Goal: Transaction & Acquisition: Purchase product/service

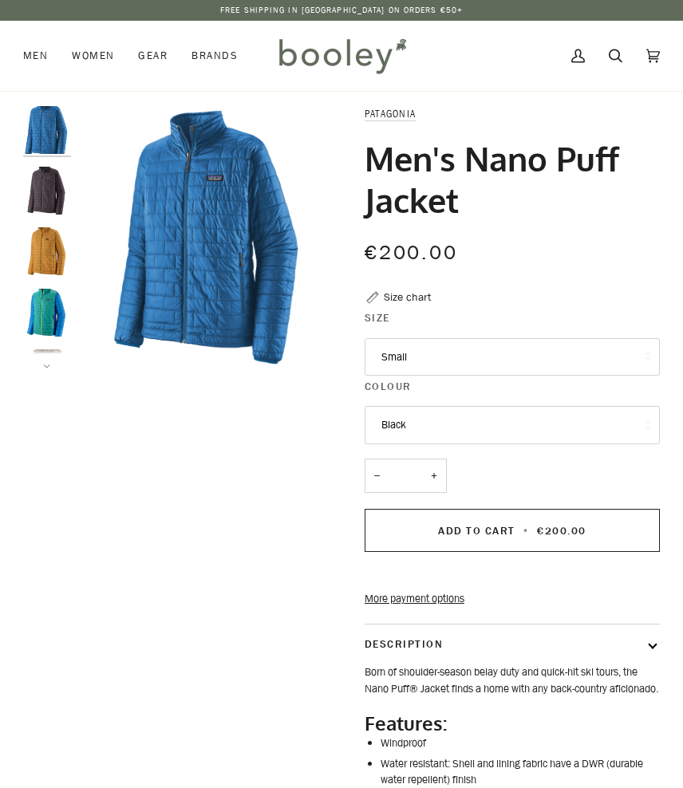
click at [475, 361] on button "Small" at bounding box center [511, 357] width 295 height 38
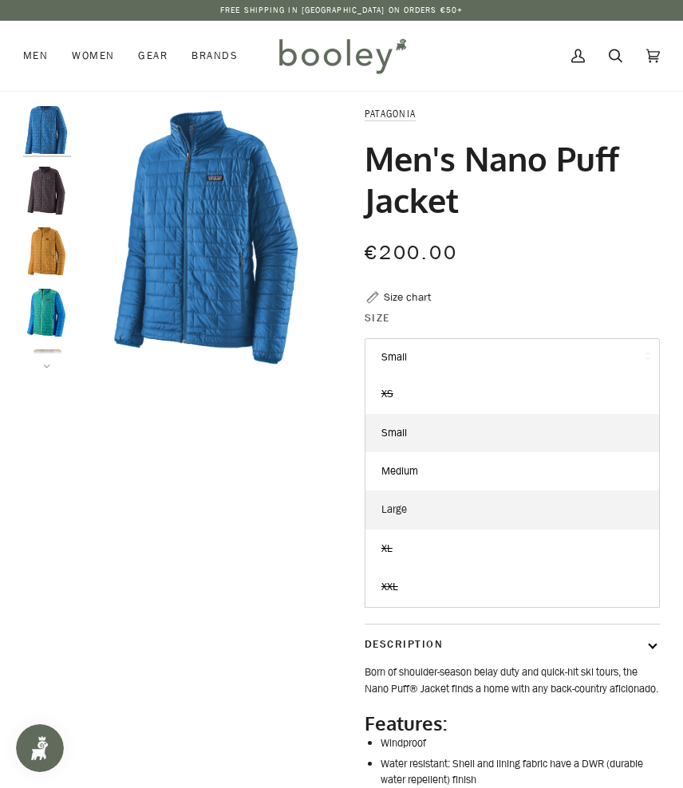
click at [414, 502] on link "Large" at bounding box center [511, 509] width 293 height 38
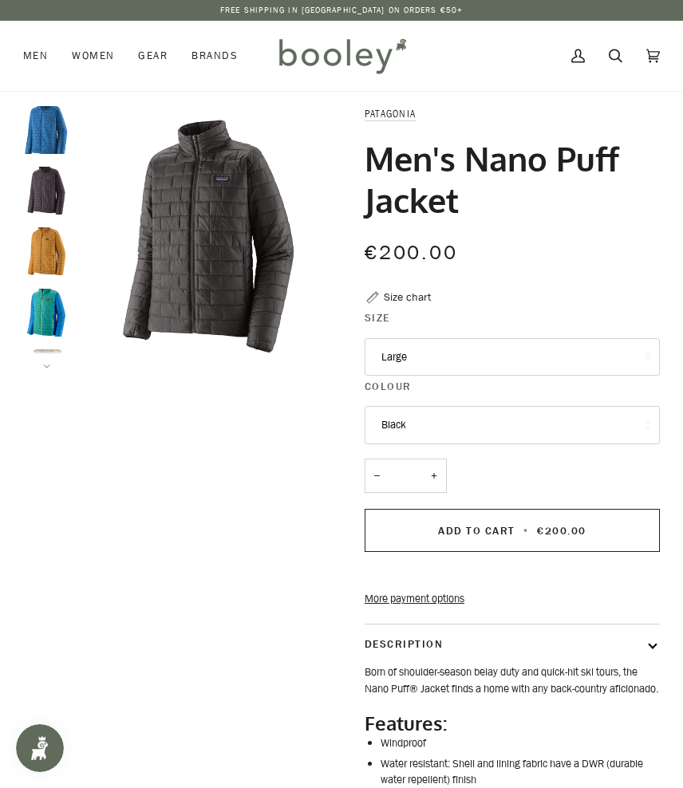
scroll to position [465, 0]
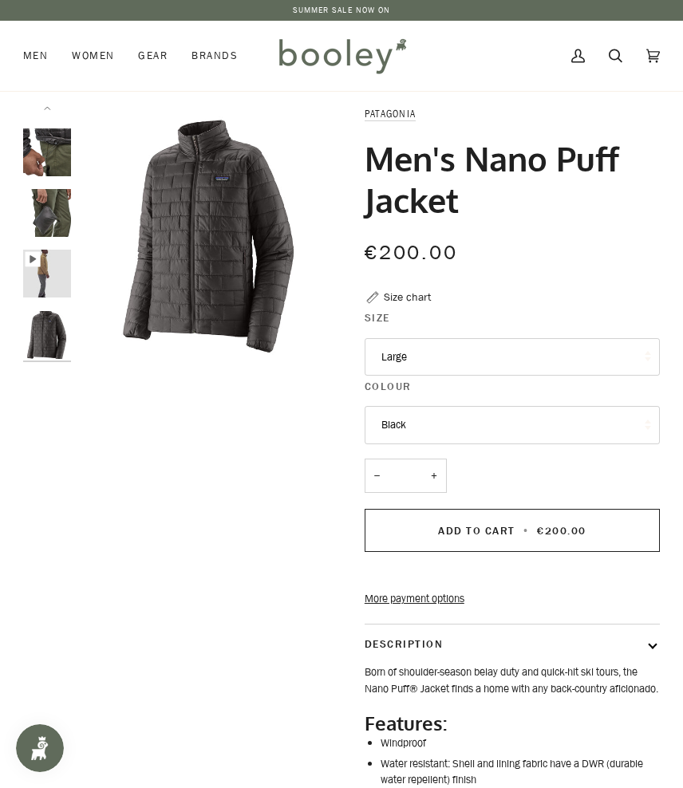
click at [384, 414] on button "Black" at bounding box center [511, 425] width 295 height 38
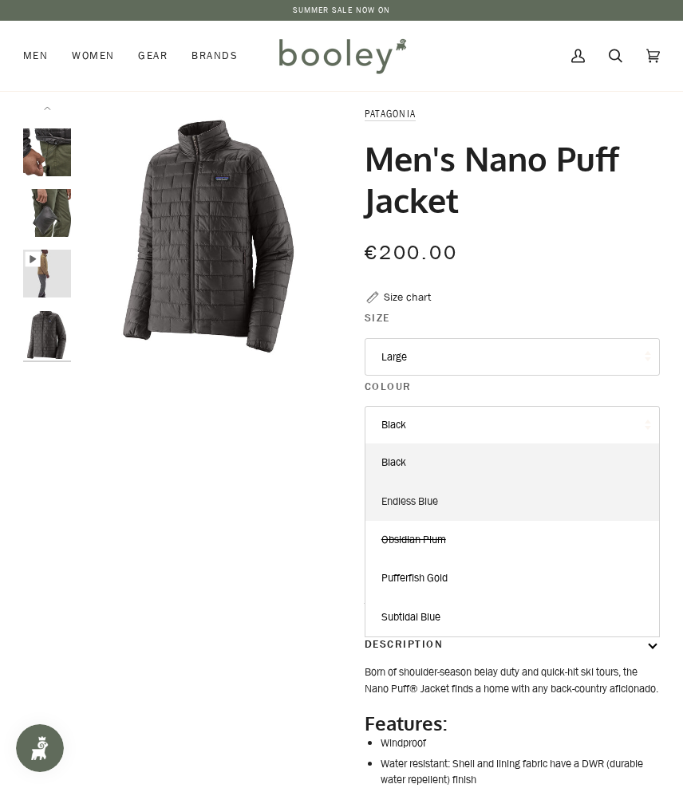
click at [404, 500] on span "Endless Blue" at bounding box center [409, 501] width 57 height 15
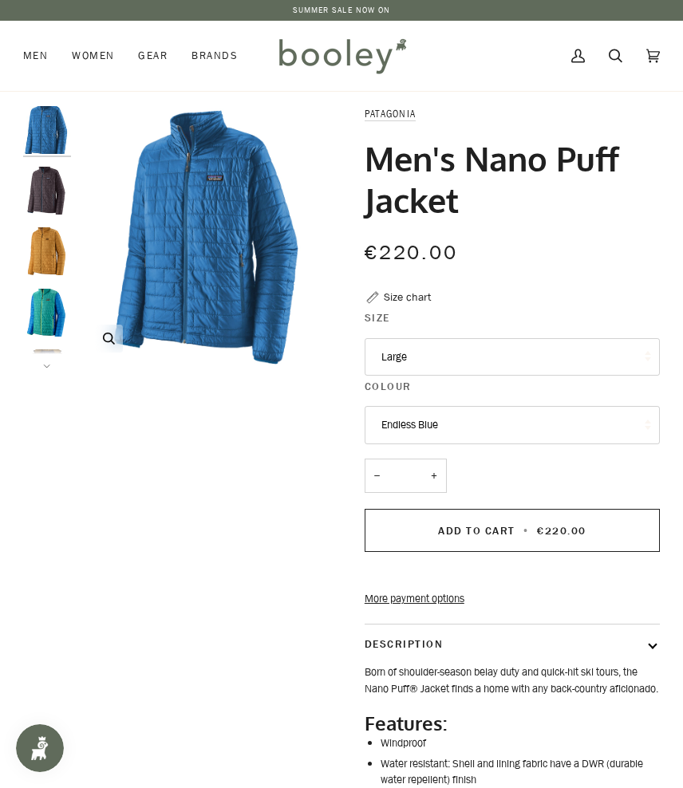
click at [239, 260] on div "Zoom" at bounding box center [210, 237] width 262 height 262
click at [112, 337] on icon "Patagonia Men's Nano Puff Jacket Endless Blue - Booley Galway" at bounding box center [109, 338] width 12 height 12
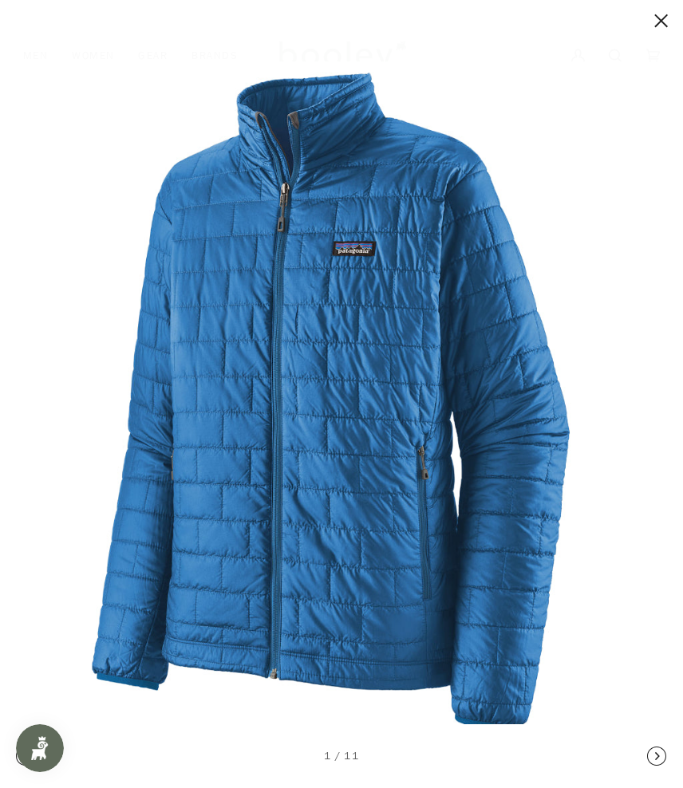
click at [180, 197] on img at bounding box center [341, 402] width 683 height 683
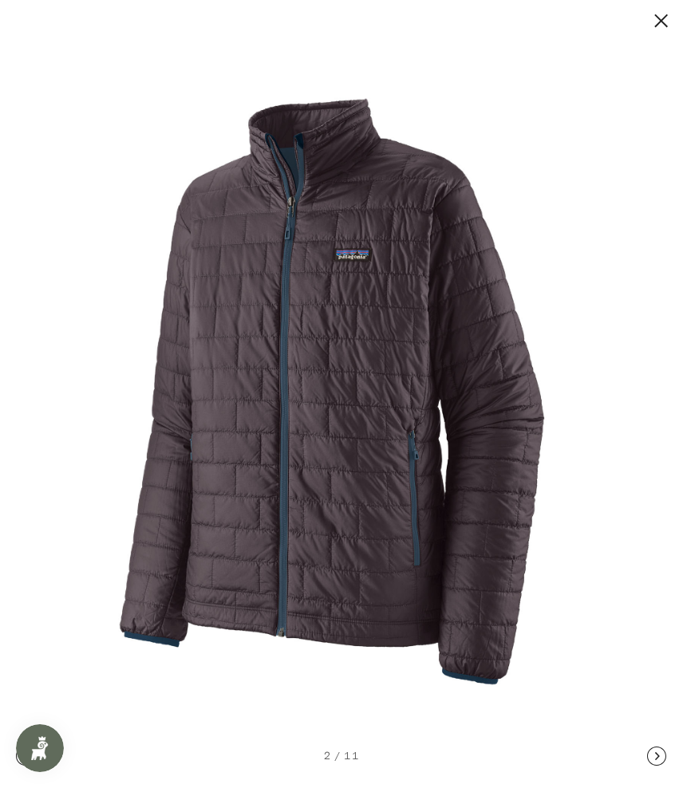
click at [278, 432] on img at bounding box center [341, 394] width 683 height 683
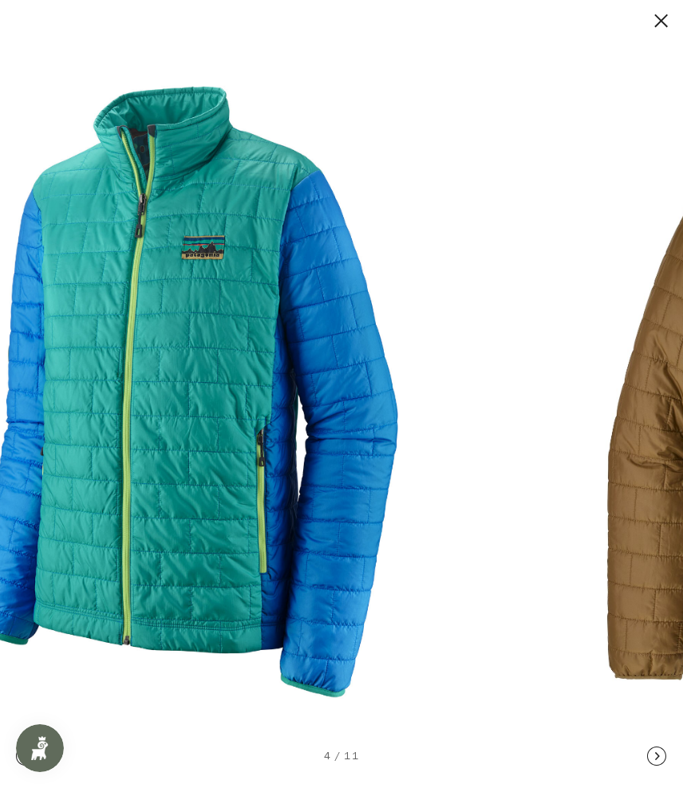
click at [57, 456] on img at bounding box center [193, 394] width 683 height 683
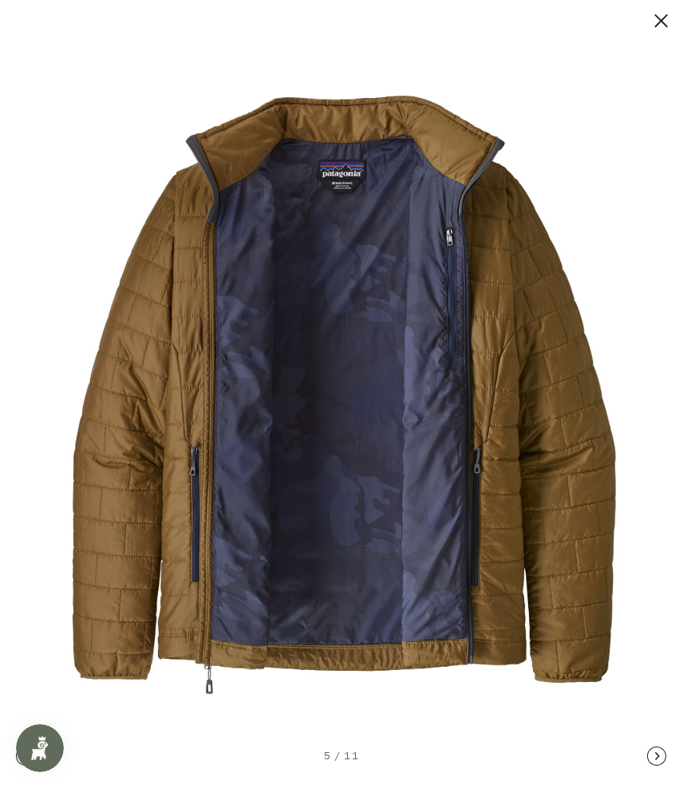
click at [119, 432] on img at bounding box center [341, 394] width 683 height 683
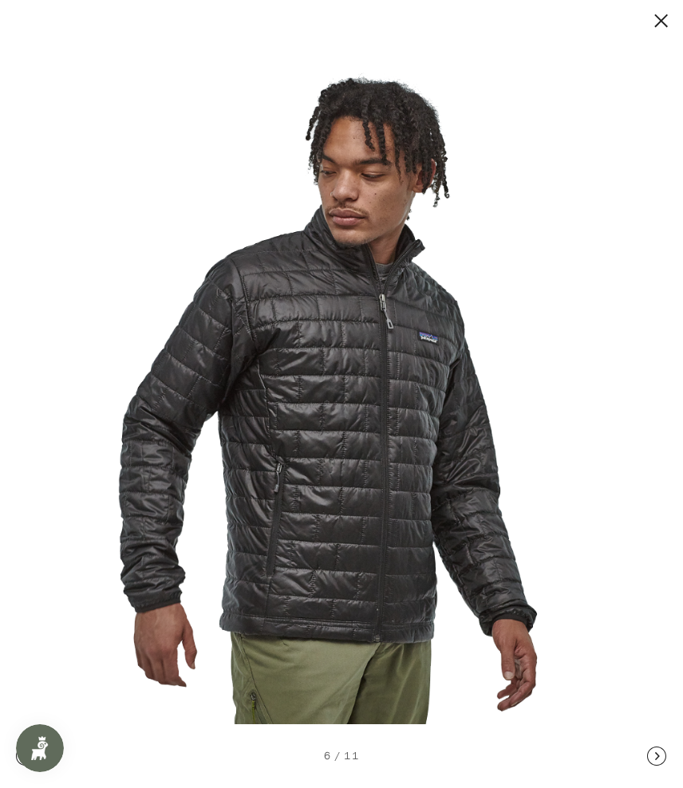
click at [236, 406] on img at bounding box center [341, 394] width 683 height 683
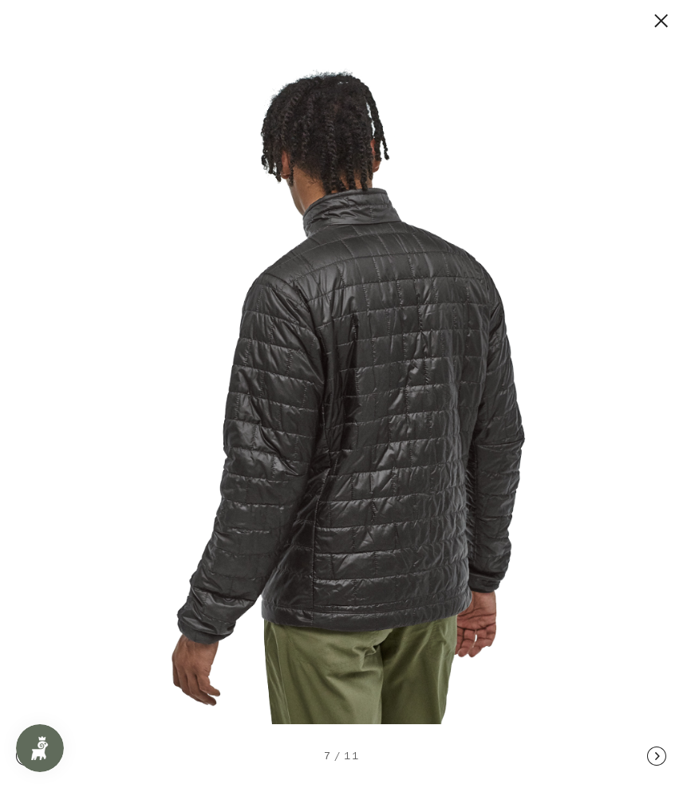
click at [235, 436] on img at bounding box center [341, 394] width 683 height 683
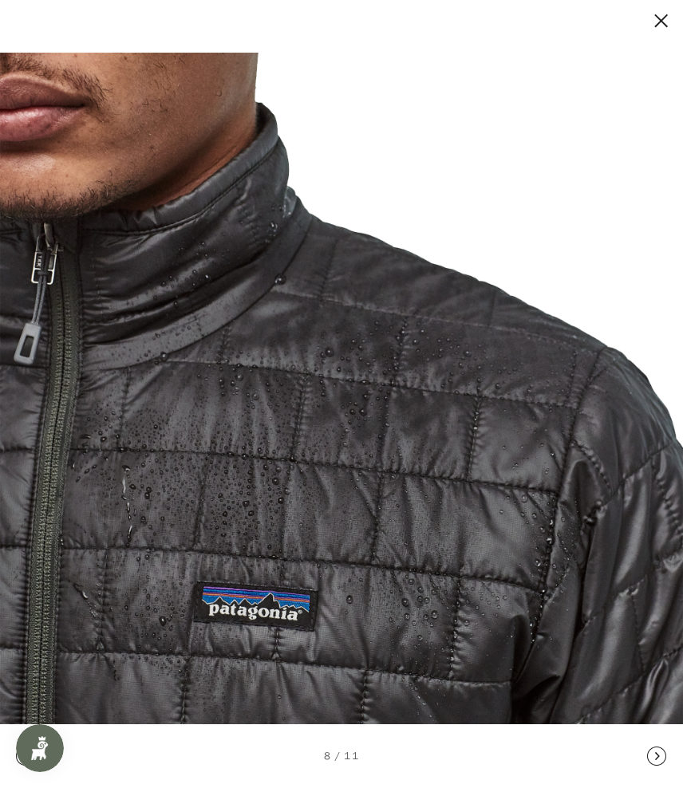
click at [259, 473] on img at bounding box center [341, 394] width 683 height 683
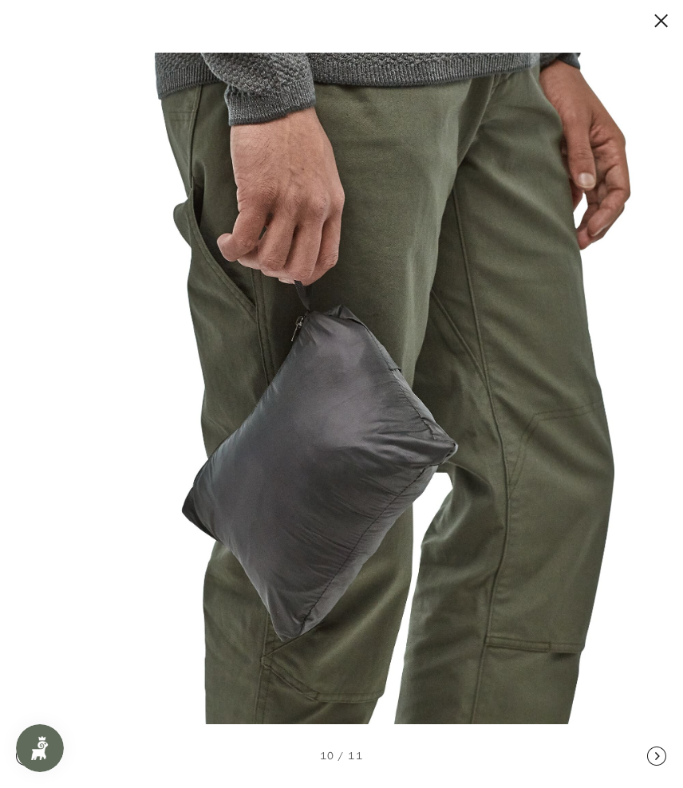
click at [21, 372] on img at bounding box center [341, 394] width 683 height 683
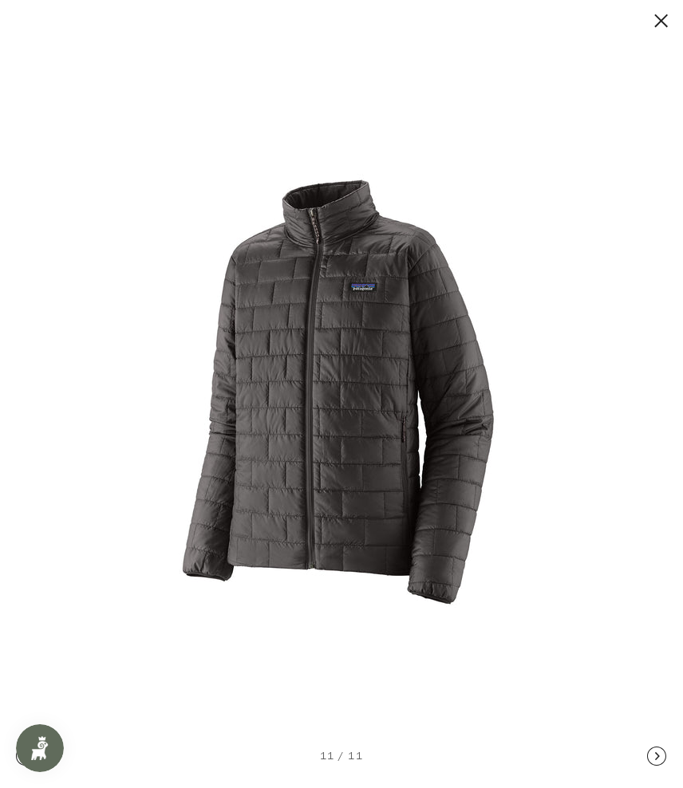
click at [119, 453] on img at bounding box center [341, 394] width 478 height 478
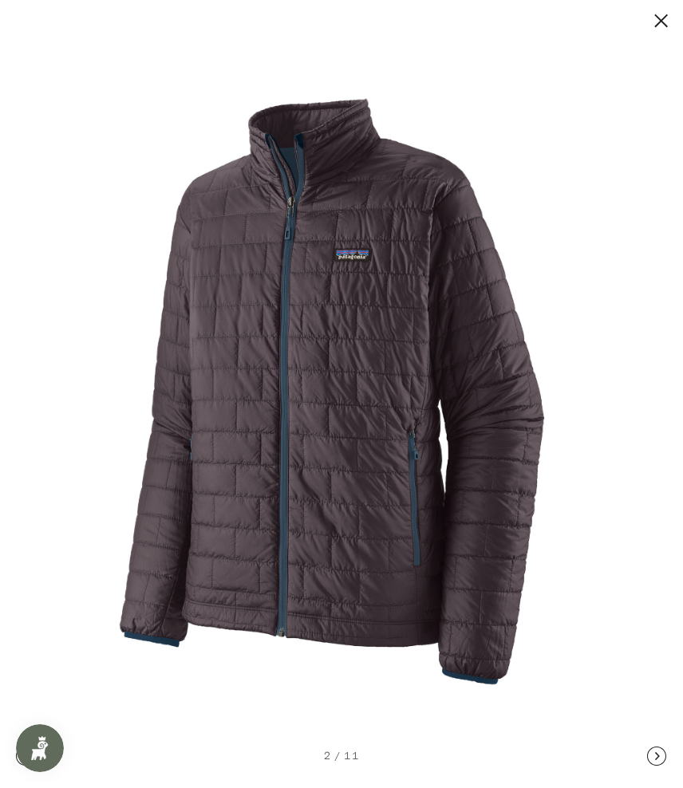
click at [167, 439] on img at bounding box center [341, 394] width 683 height 683
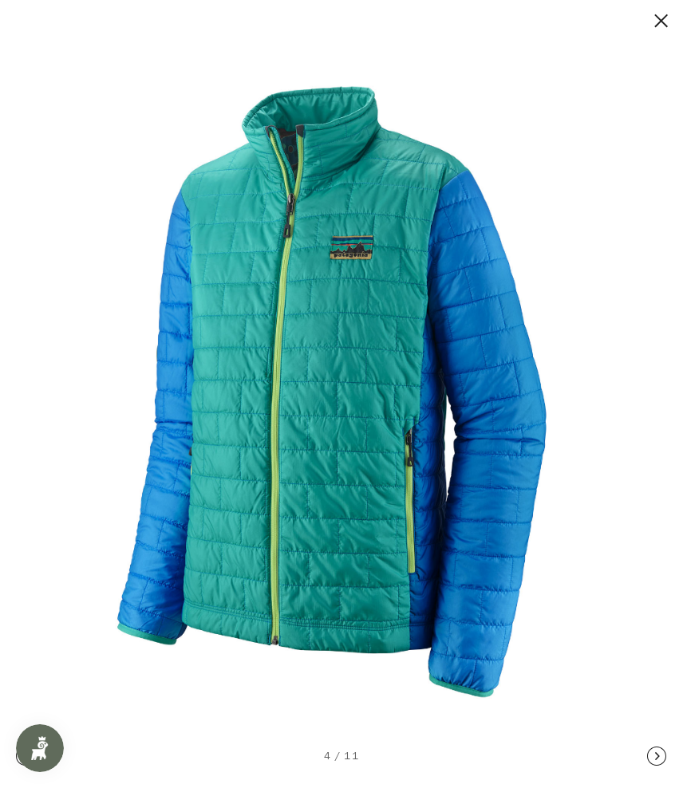
click at [168, 610] on img at bounding box center [341, 394] width 683 height 683
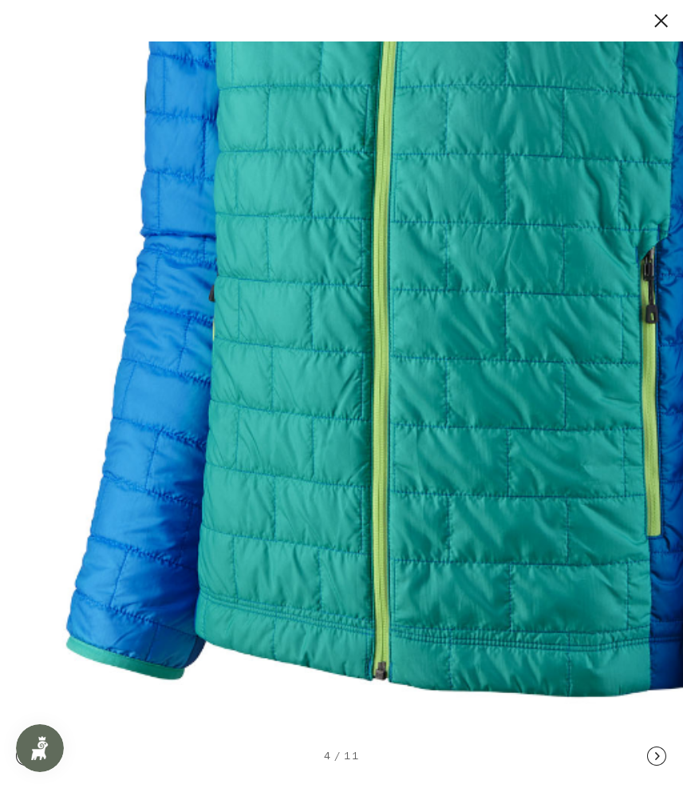
click at [168, 610] on img at bounding box center [513, 178] width 1363 height 1363
